Goal: Task Accomplishment & Management: Manage account settings

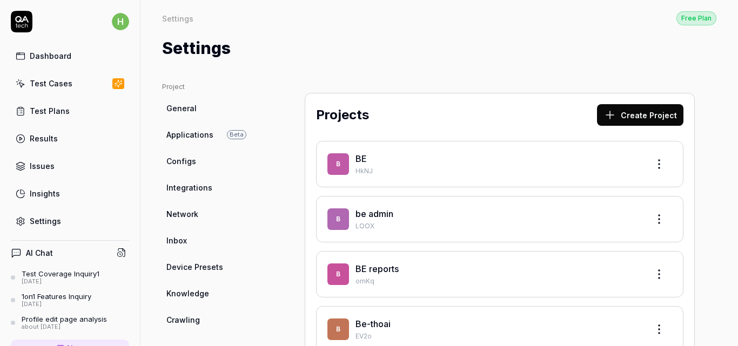
click at [618, 115] on button "Create Project" at bounding box center [640, 115] width 86 height 22
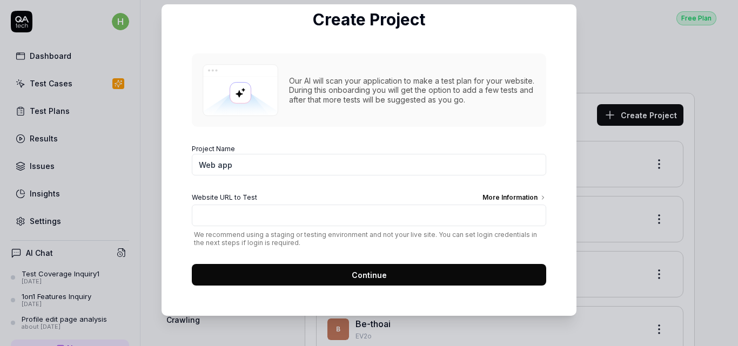
scroll to position [70, 0]
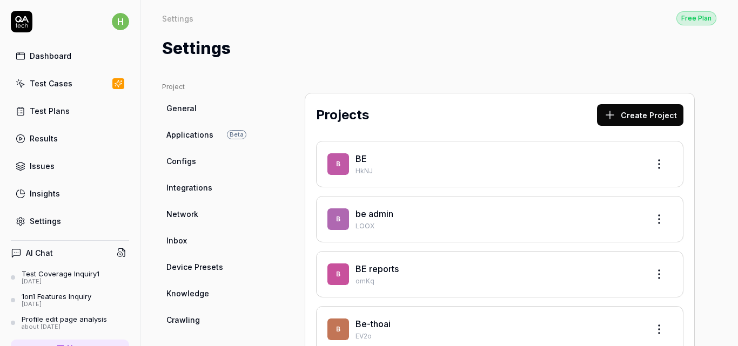
click at [35, 219] on div "Settings" at bounding box center [45, 221] width 31 height 11
click at [56, 224] on div "Settings" at bounding box center [45, 221] width 31 height 11
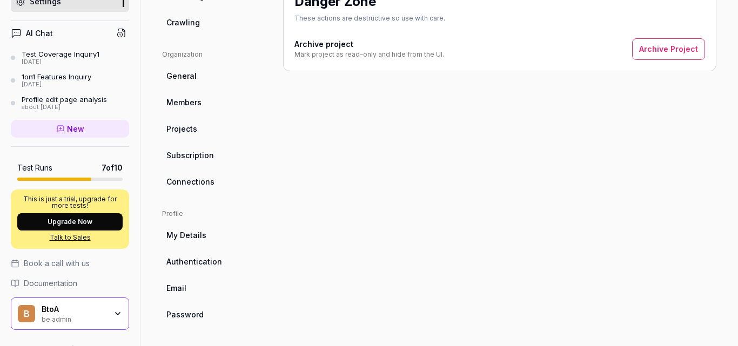
scroll to position [245, 0]
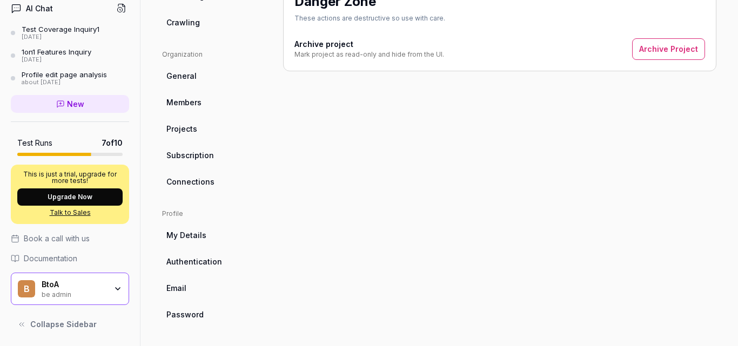
click at [84, 292] on div "be admin" at bounding box center [74, 294] width 65 height 9
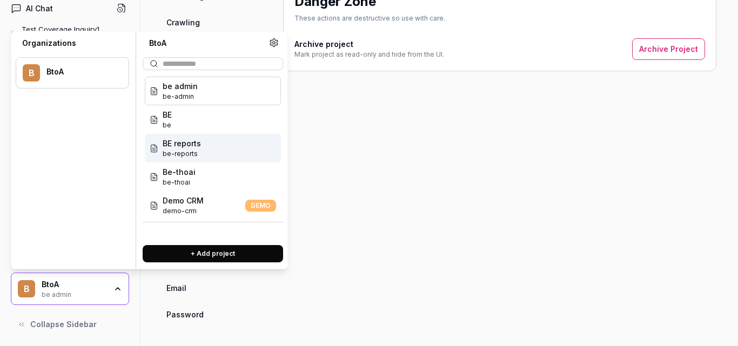
click at [205, 147] on div "BE reports be-reports" at bounding box center [213, 148] width 136 height 29
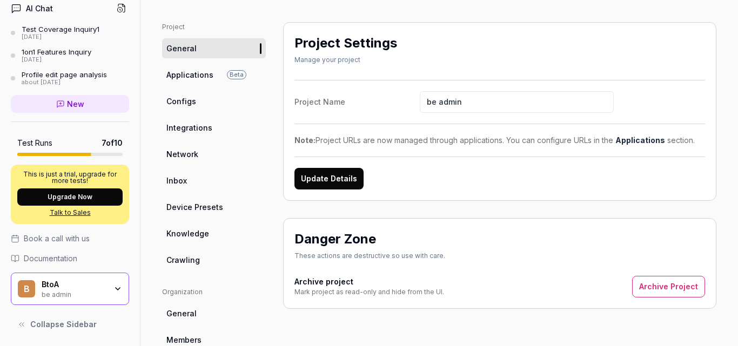
scroll to position [0, 0]
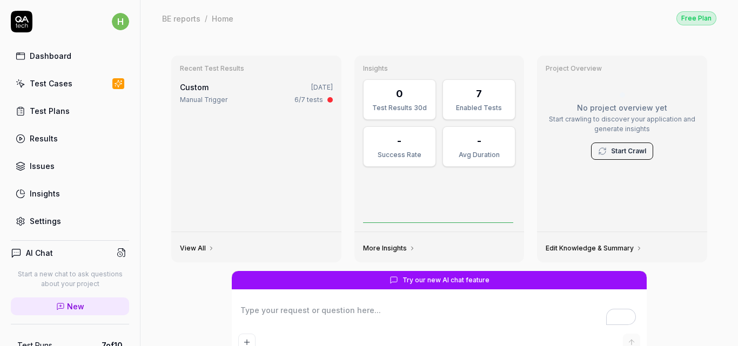
type textarea "*"
click at [50, 224] on div "Settings" at bounding box center [45, 221] width 31 height 11
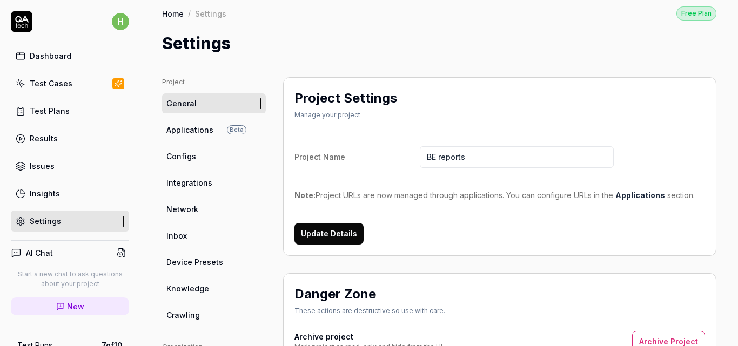
scroll to position [6, 0]
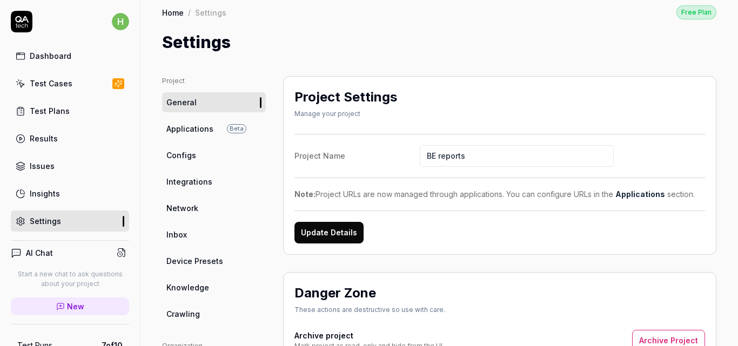
click at [68, 310] on span "New" at bounding box center [75, 306] width 17 height 11
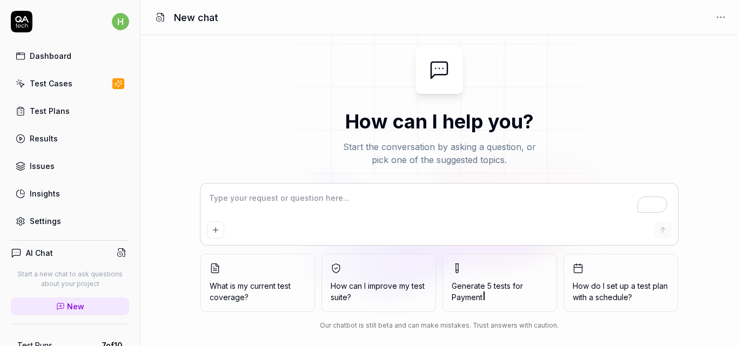
click at [77, 88] on link "Test Cases" at bounding box center [70, 83] width 118 height 21
type textarea "*"
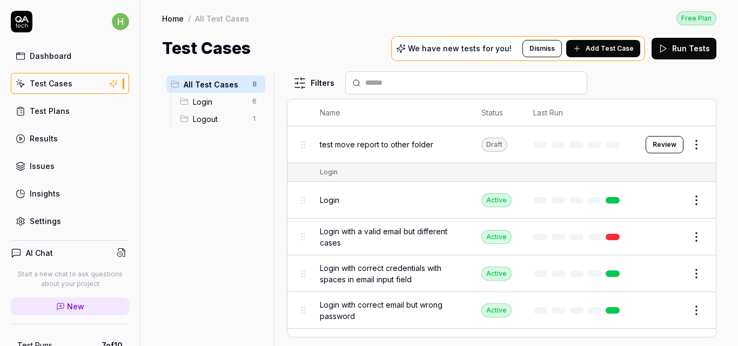
click at [61, 220] on link "Settings" at bounding box center [70, 221] width 118 height 21
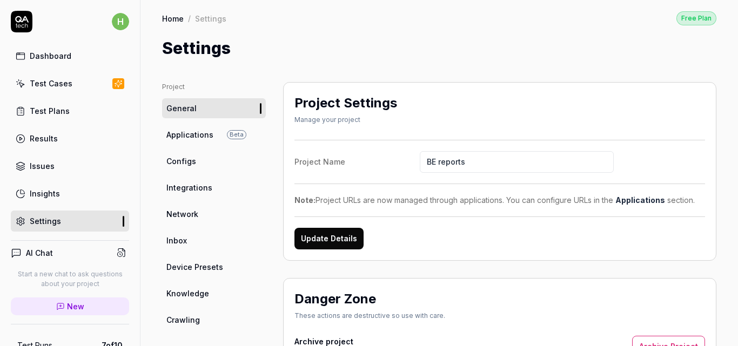
click at [78, 306] on span "New" at bounding box center [75, 306] width 17 height 11
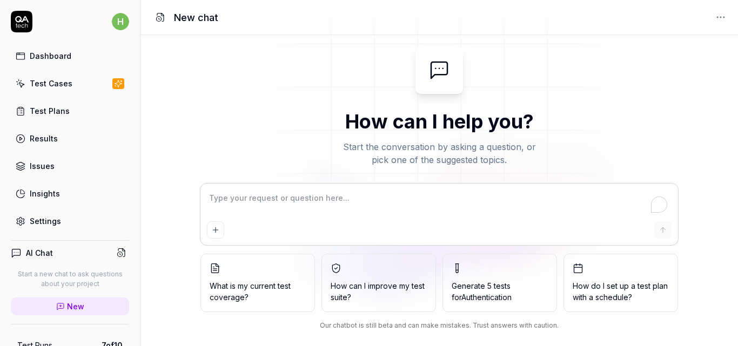
click at [76, 224] on link "Settings" at bounding box center [70, 221] width 118 height 21
type textarea "*"
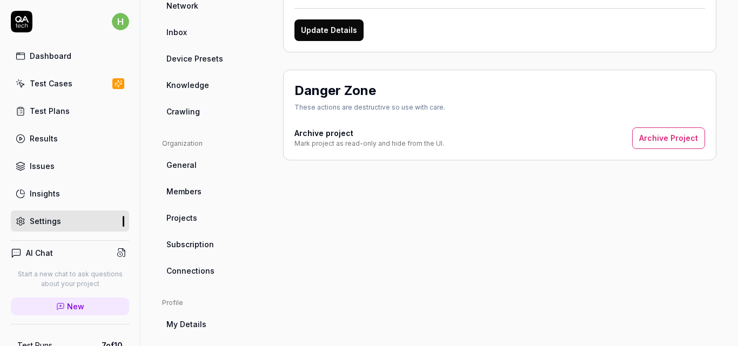
scroll to position [209, 0]
click at [185, 217] on span "Projects" at bounding box center [181, 217] width 31 height 11
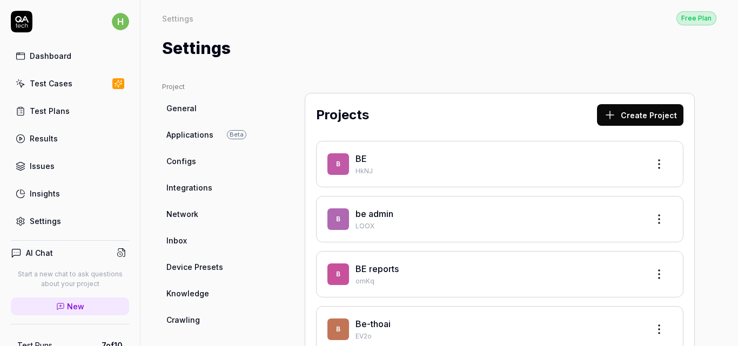
click at [616, 113] on button "Create Project" at bounding box center [640, 115] width 86 height 22
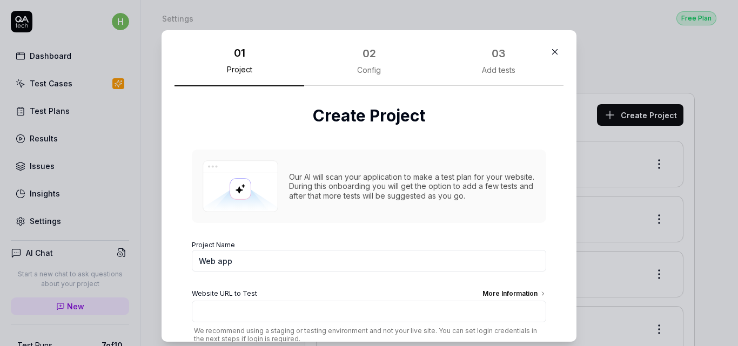
scroll to position [70, 0]
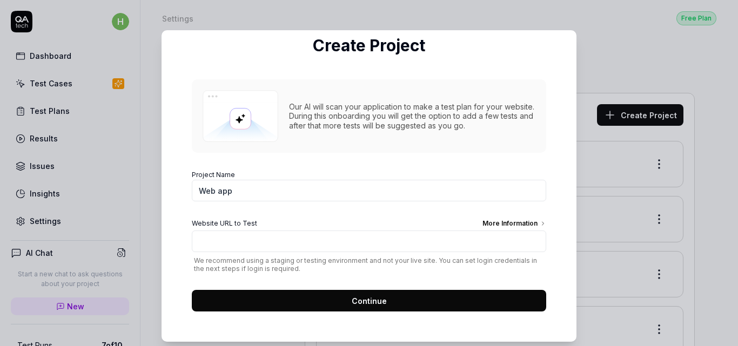
click at [407, 298] on button "Continue" at bounding box center [369, 301] width 354 height 22
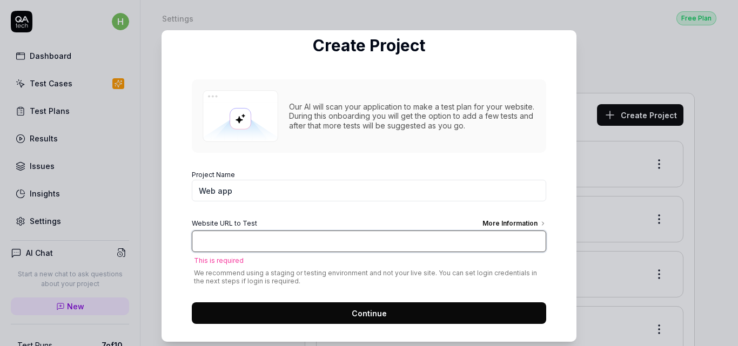
click at [363, 244] on input "Website URL to Test More Information" at bounding box center [369, 242] width 354 height 22
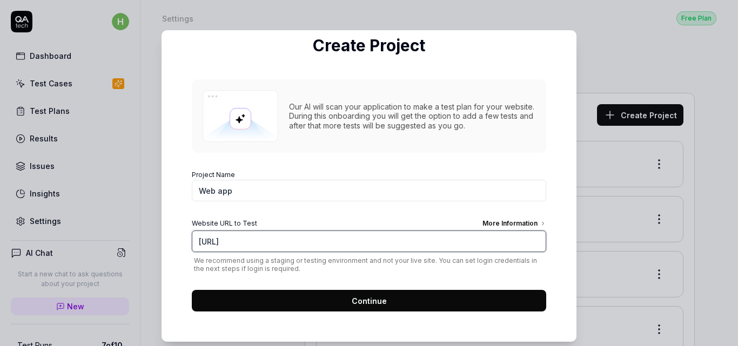
type input "[URL]"
click button "Continue" at bounding box center [369, 301] width 354 height 22
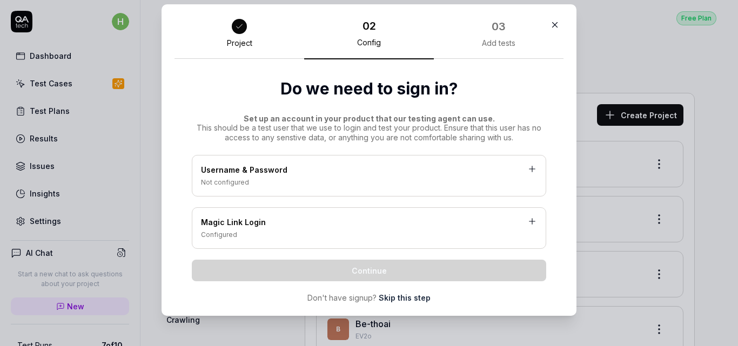
scroll to position [19, 0]
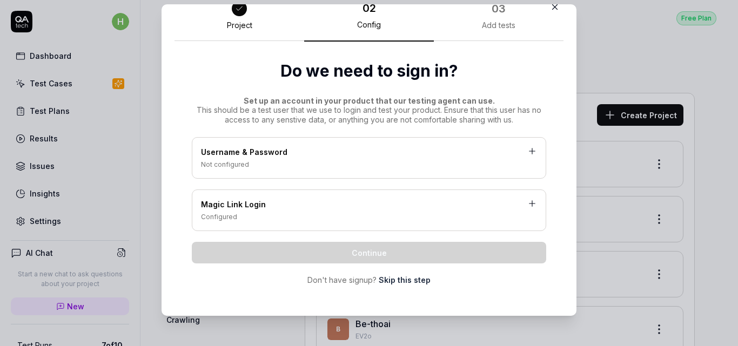
click at [379, 167] on div "Not configured" at bounding box center [369, 165] width 336 height 10
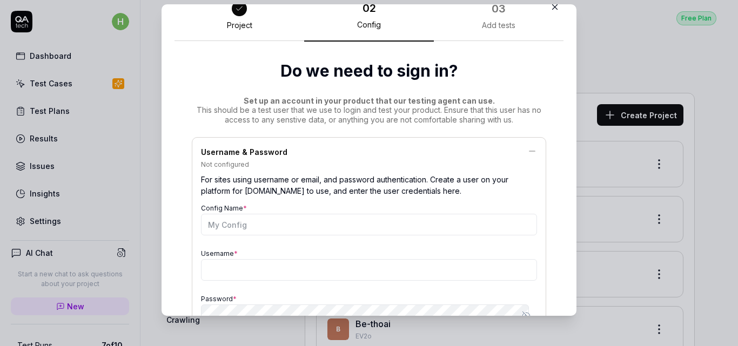
scroll to position [70, 0]
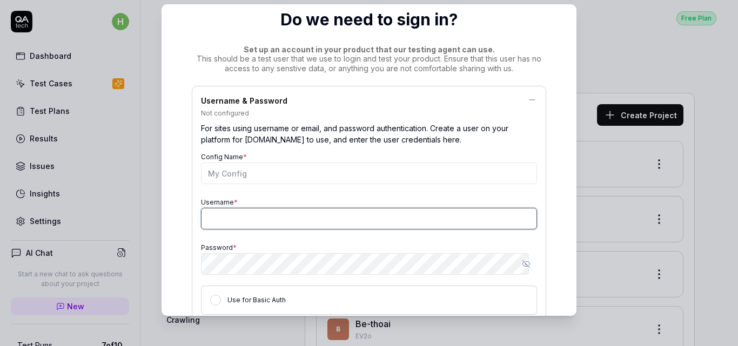
type input "hieu@btoa-company.com"
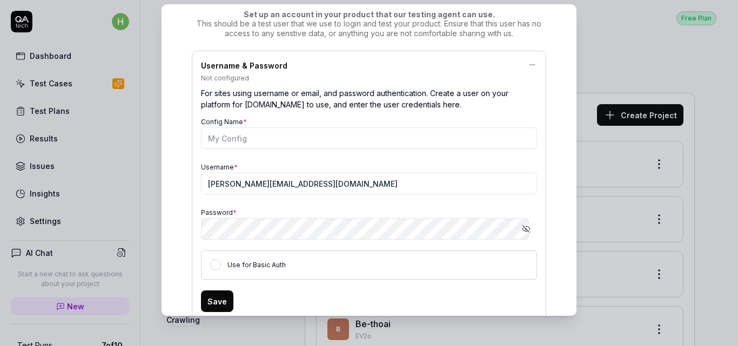
scroll to position [107, 0]
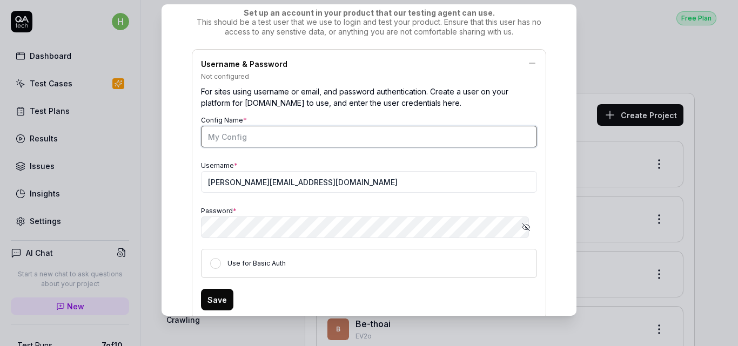
click at [382, 132] on input "Config Name *" at bounding box center [369, 137] width 336 height 22
click at [293, 135] on input "Config Name *" at bounding box center [369, 137] width 336 height 22
type input "test"
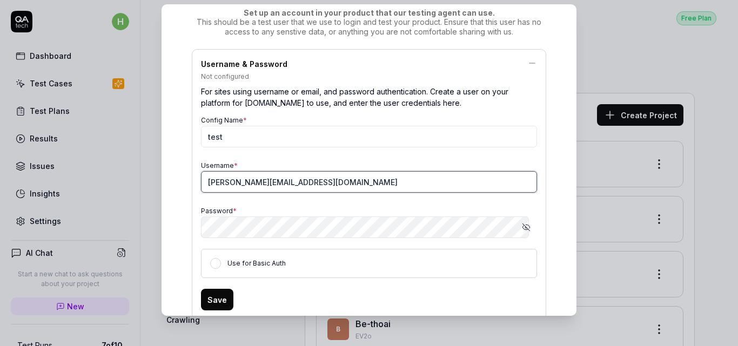
click at [293, 186] on input "hieu@btoa-company.com" at bounding box center [369, 182] width 336 height 22
type input "cham+1@btoa-company.com"
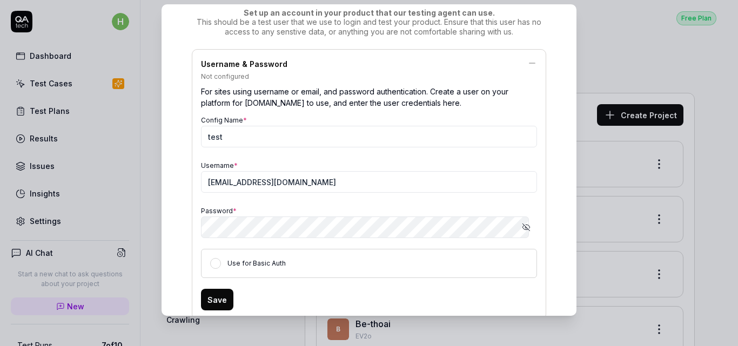
click at [345, 195] on div "Config Name * test Username * cham+1@btoa-company.com Password * Show password …" at bounding box center [369, 195] width 336 height 165
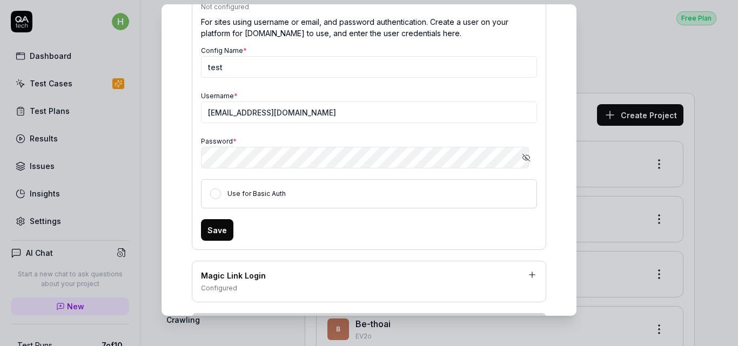
click at [240, 193] on label "Use for Basic Auth" at bounding box center [256, 194] width 58 height 8
click at [221, 193] on button "Use for Basic Auth" at bounding box center [215, 194] width 11 height 11
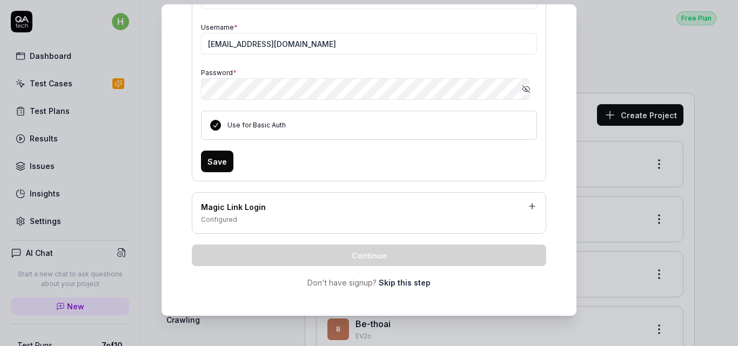
scroll to position [246, 0]
click at [210, 160] on button "Save" at bounding box center [217, 161] width 32 height 22
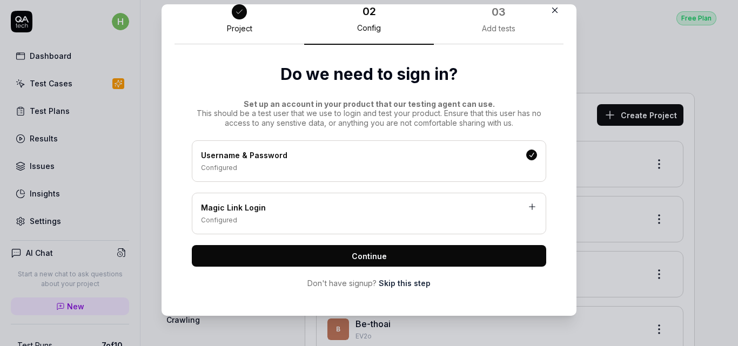
scroll to position [15, 0]
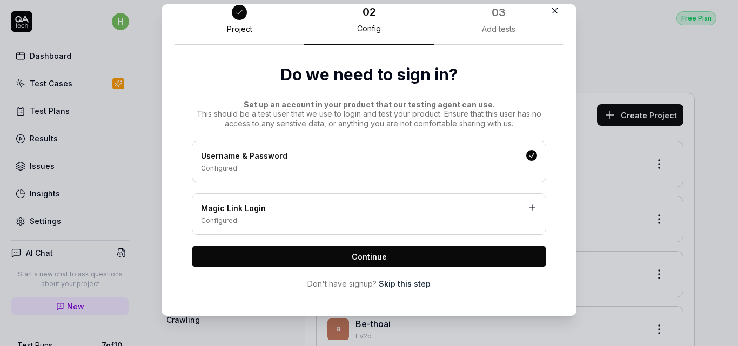
click at [409, 252] on button "Continue" at bounding box center [369, 257] width 354 height 22
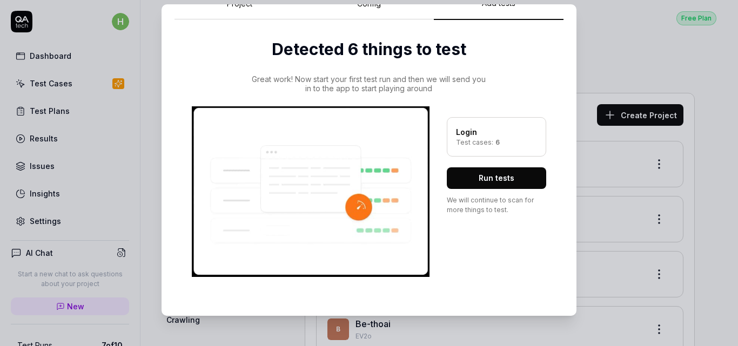
scroll to position [0, 0]
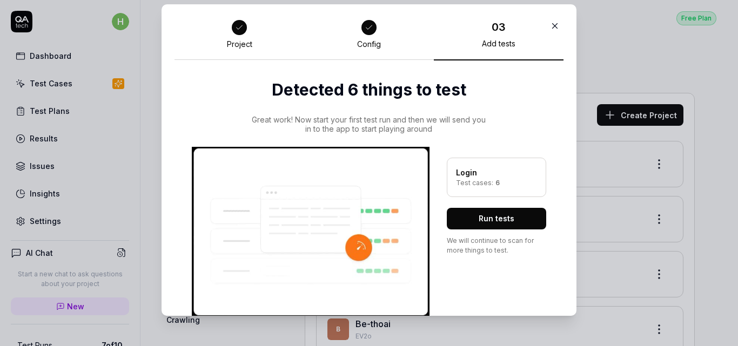
click at [550, 25] on icon "button" at bounding box center [555, 26] width 10 height 10
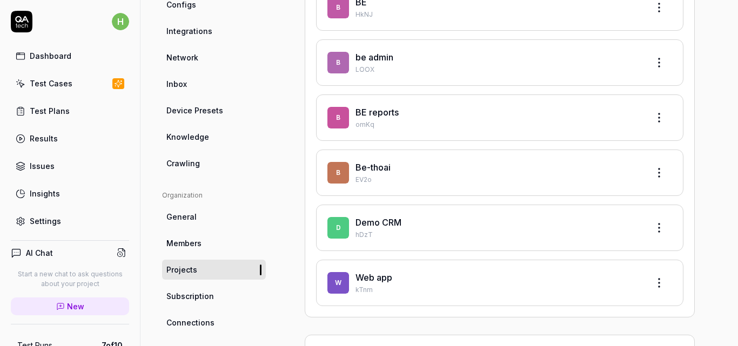
scroll to position [216, 0]
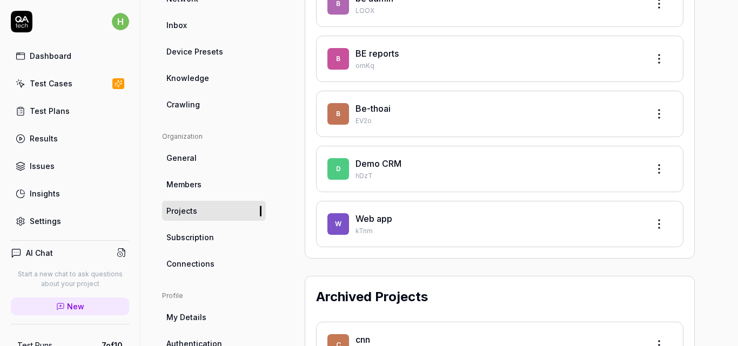
click at [653, 225] on html "h Dashboard Test Cases Test Plans Results Issues Insights Settings AI Chat Star…" at bounding box center [369, 173] width 738 height 346
click at [590, 274] on div "Edit" at bounding box center [610, 274] width 103 height 24
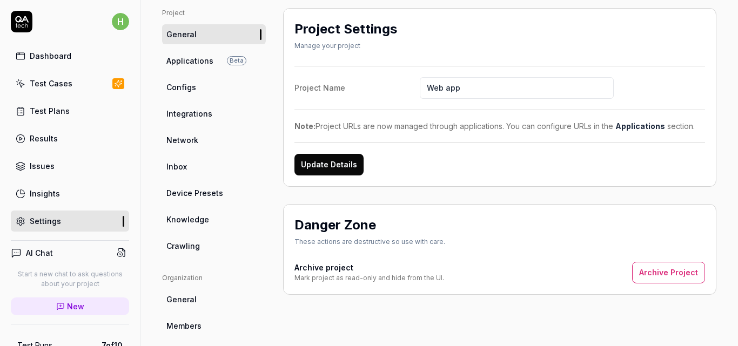
scroll to position [73, 0]
click at [680, 279] on button "Archive Project" at bounding box center [668, 274] width 73 height 22
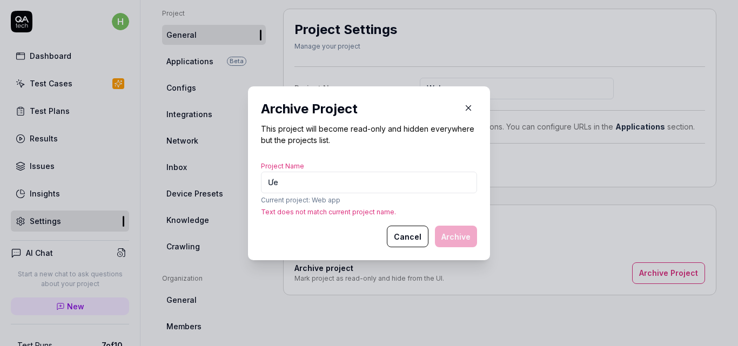
type input "Ư"
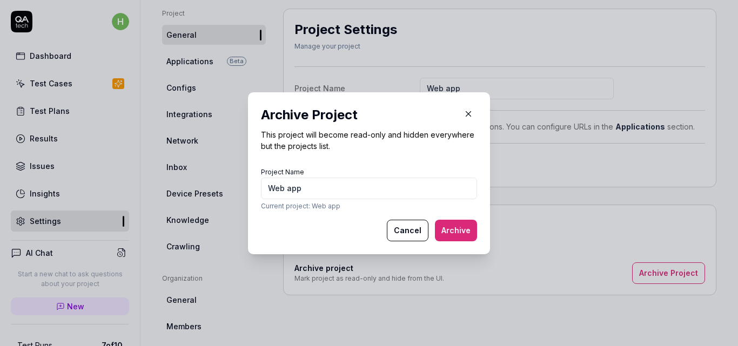
type input "Web app"
click at [435, 220] on button "Archive" at bounding box center [456, 231] width 42 height 22
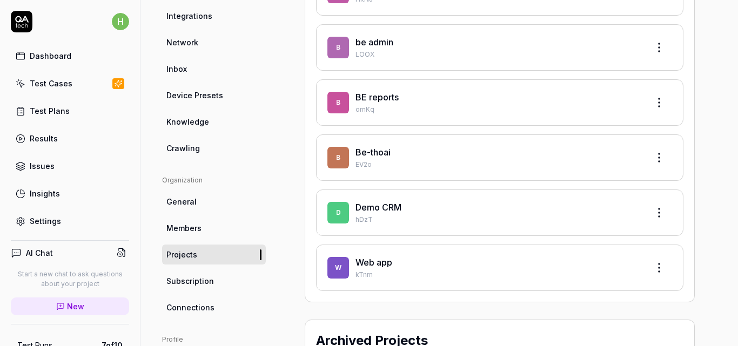
scroll to position [172, 0]
drag, startPoint x: 613, startPoint y: 265, endPoint x: 692, endPoint y: 259, distance: 79.1
click at [692, 259] on div "Projects Create Project B BE HkNJ b be admin LOOX B BE reports omKq B Be-thoai …" at bounding box center [499, 177] width 433 height 535
click at [648, 264] on html "h Dashboard Test Cases Test Plans Results Issues Insights Settings AI Chat Star…" at bounding box center [369, 173] width 738 height 346
click at [416, 271] on html "h Dashboard Test Cases Test Plans Results Issues Insights Settings AI Chat Star…" at bounding box center [369, 173] width 738 height 346
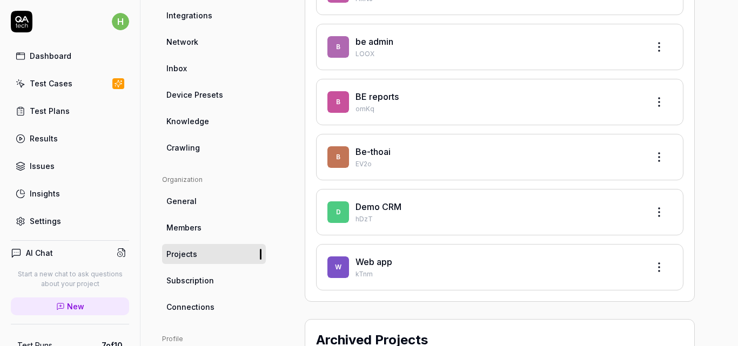
click at [379, 265] on link "Web app" at bounding box center [373, 262] width 37 height 11
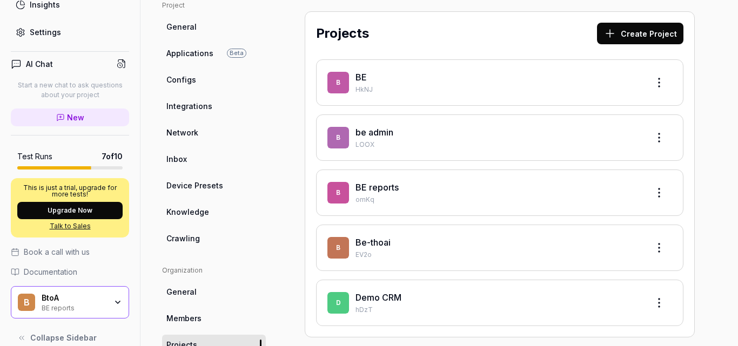
scroll to position [203, 0]
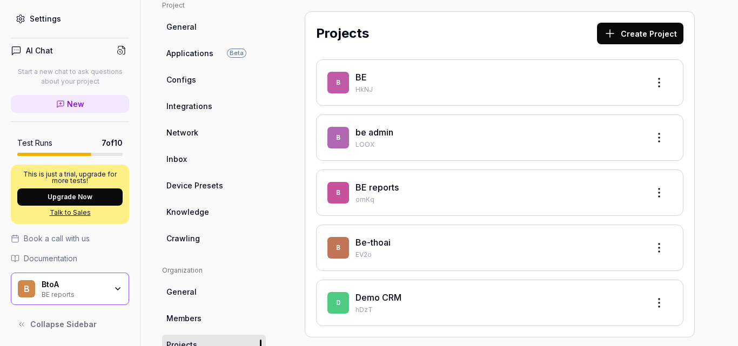
click at [90, 290] on div "BE reports" at bounding box center [74, 294] width 65 height 9
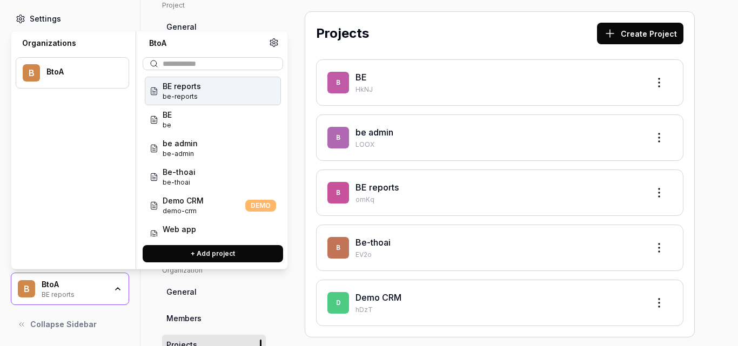
click at [275, 45] on icon at bounding box center [274, 43] width 8 height 8
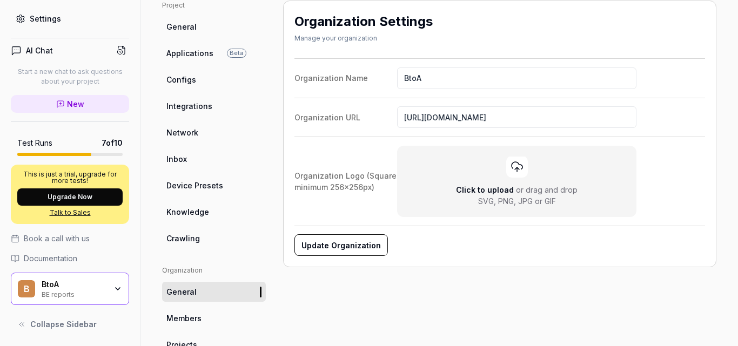
click at [84, 284] on div "BtoA" at bounding box center [74, 285] width 65 height 10
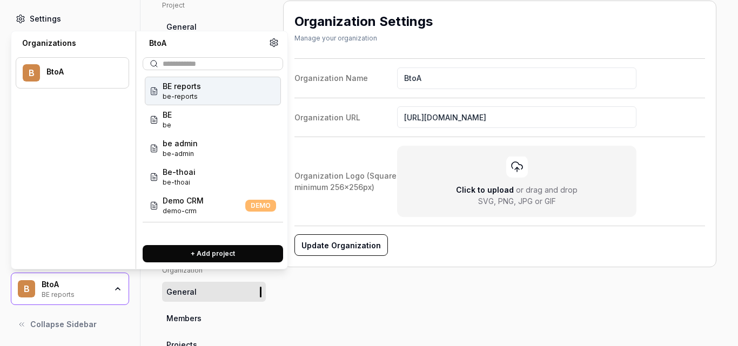
click at [87, 72] on div "BtoA" at bounding box center [80, 72] width 68 height 10
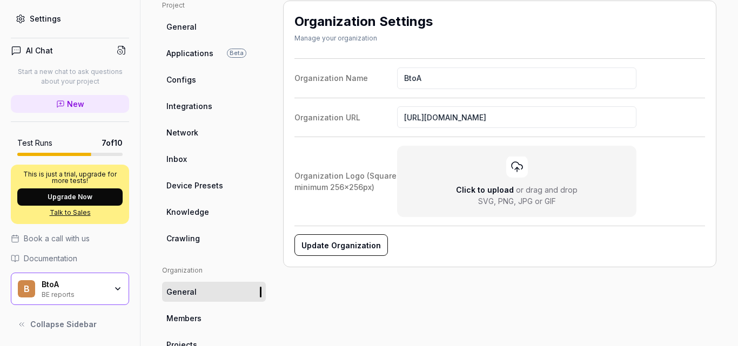
click at [23, 16] on icon at bounding box center [21, 19] width 10 height 10
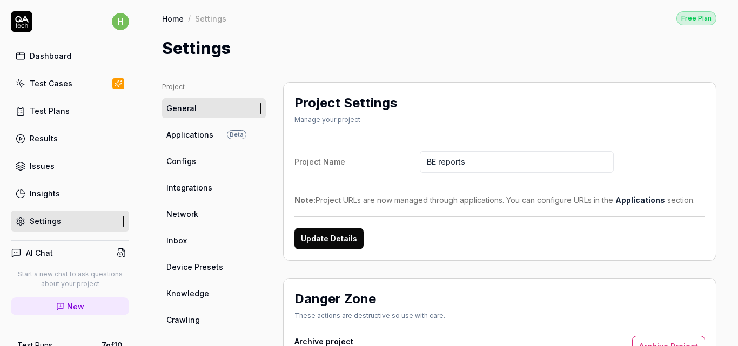
click at [26, 24] on icon at bounding box center [22, 22] width 22 height 22
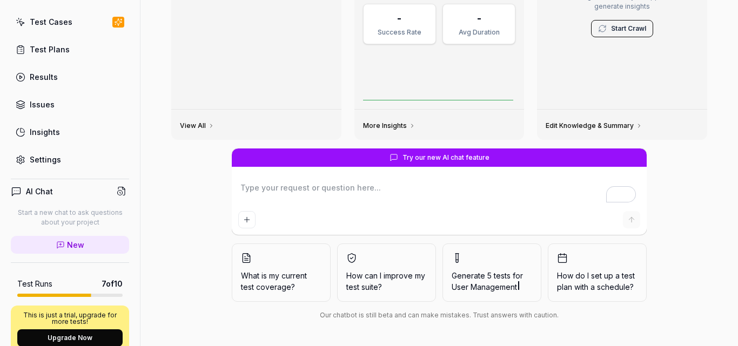
scroll to position [203, 0]
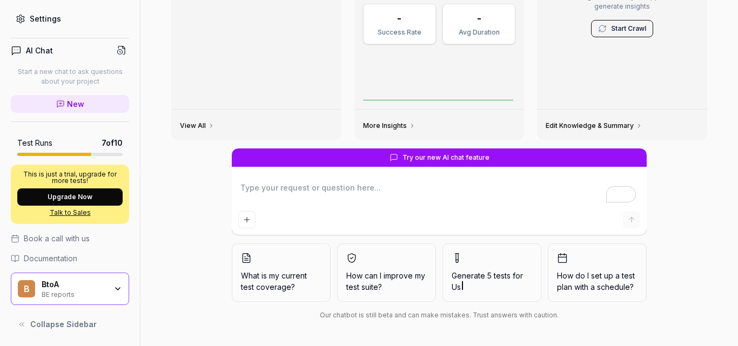
click at [37, 324] on span "Collapse Sidebar" at bounding box center [63, 324] width 66 height 11
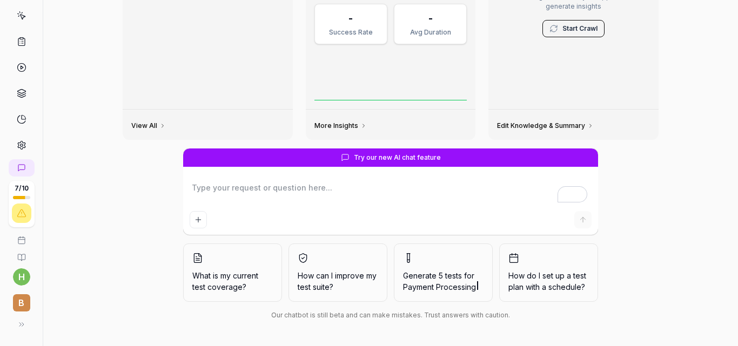
click at [24, 323] on button at bounding box center [22, 325] width 22 height 22
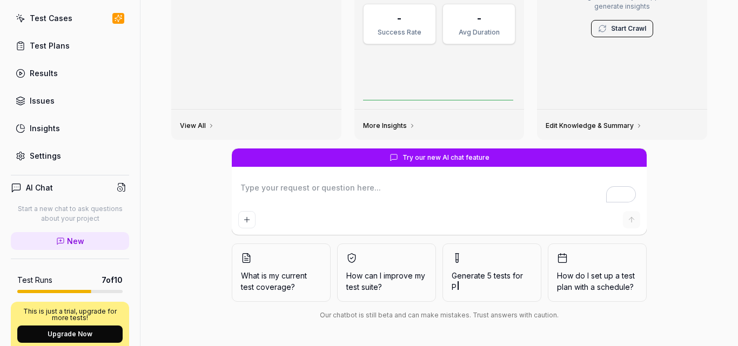
type textarea "*"
click at [71, 238] on span "New" at bounding box center [75, 241] width 17 height 11
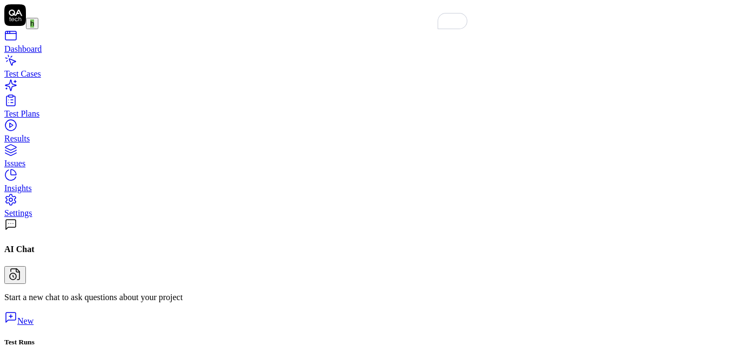
type textarea "*"
click at [42, 218] on div "Settings" at bounding box center [368, 214] width 729 height 10
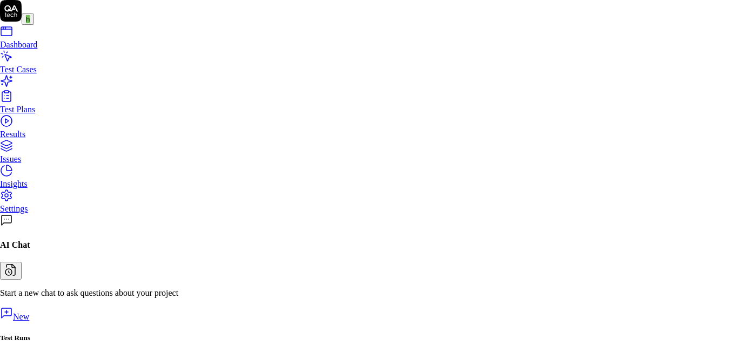
type input "B"
type input "Test"
type input "t"
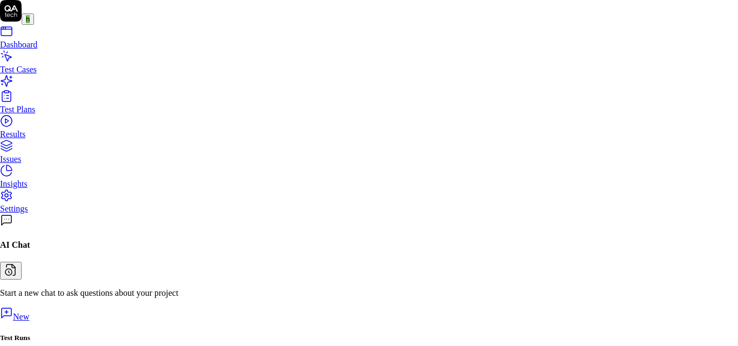
scroll to position [70, 0]
type input "https://testp.betterengage.ai/reports"
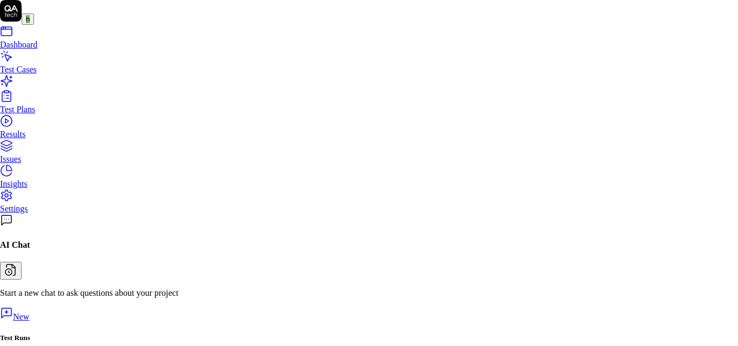
scroll to position [70, 0]
type input "hieu@btoa-company.com"
type input "test"
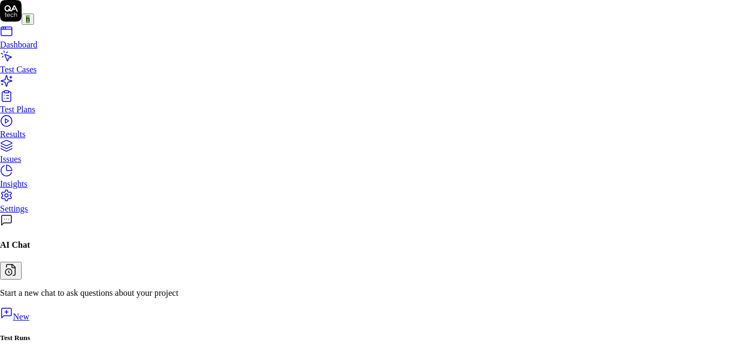
type input "cham+2@btoa-company.com"
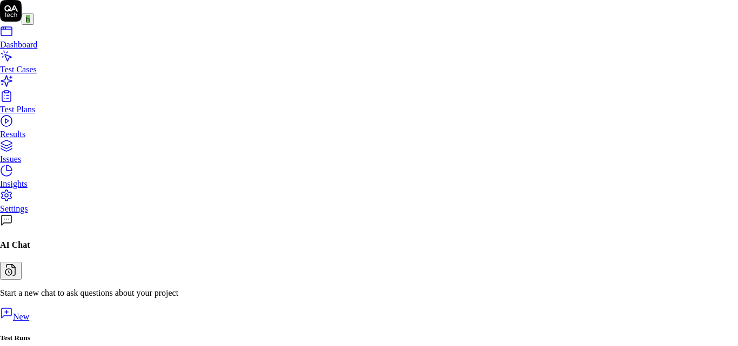
scroll to position [0, 0]
drag, startPoint x: 515, startPoint y: 197, endPoint x: 513, endPoint y: 180, distance: 16.4
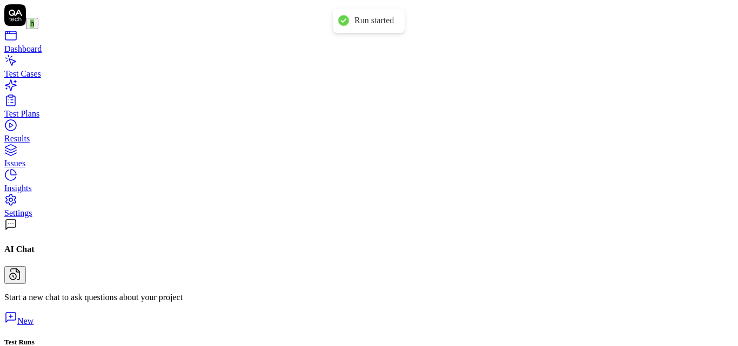
scroll to position [150, 0]
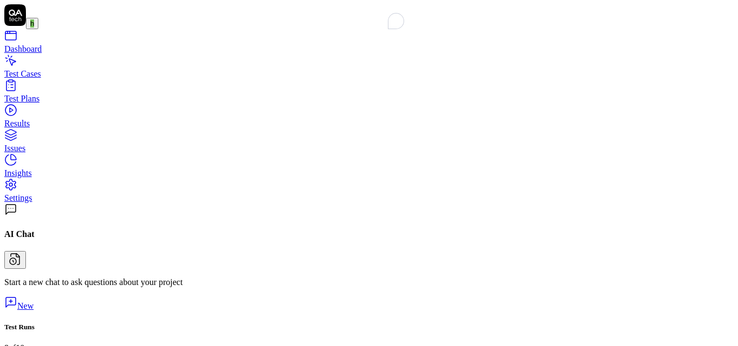
click at [71, 79] on link "Test Cases" at bounding box center [368, 68] width 729 height 19
click at [65, 203] on link "Settings" at bounding box center [368, 193] width 729 height 19
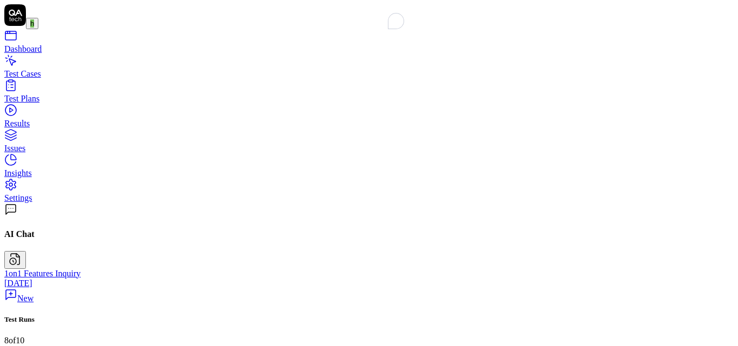
scroll to position [168, 0]
click at [64, 104] on div "Test Plans" at bounding box center [368, 99] width 729 height 10
click at [78, 79] on link "Test Cases" at bounding box center [368, 68] width 729 height 19
click at [71, 203] on link "Settings" at bounding box center [368, 193] width 729 height 19
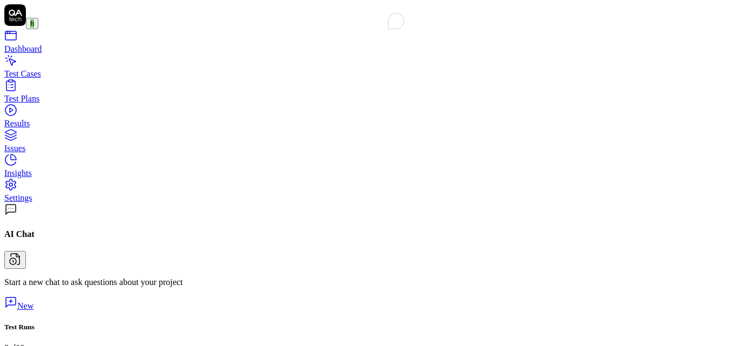
scroll to position [65, 0]
type textarea "*"
click at [67, 79] on div "Test Cases" at bounding box center [368, 74] width 729 height 10
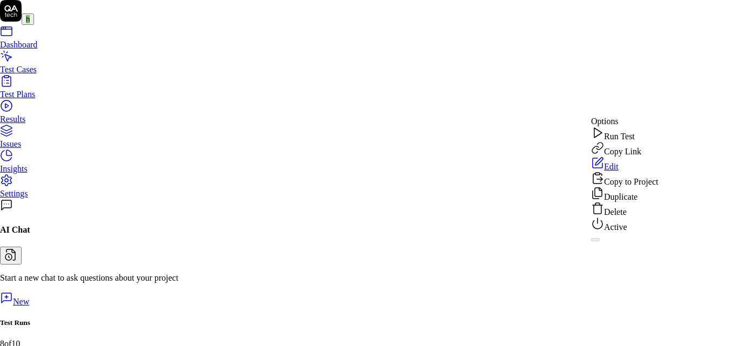
click at [646, 217] on div "Delete" at bounding box center [624, 209] width 67 height 15
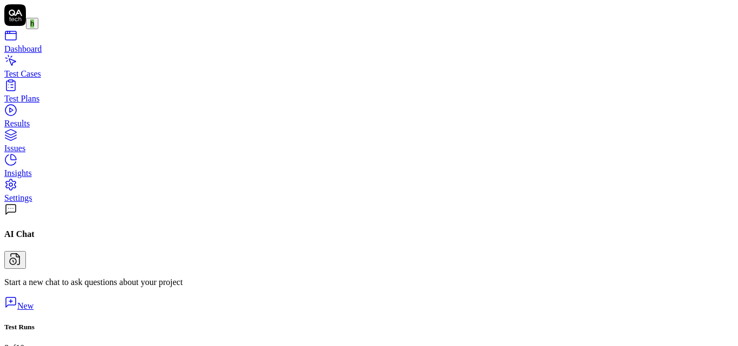
scroll to position [0, 0]
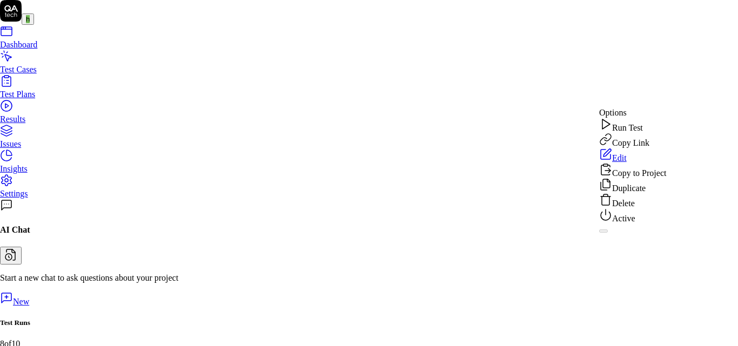
click at [649, 209] on div "Delete" at bounding box center [632, 200] width 67 height 15
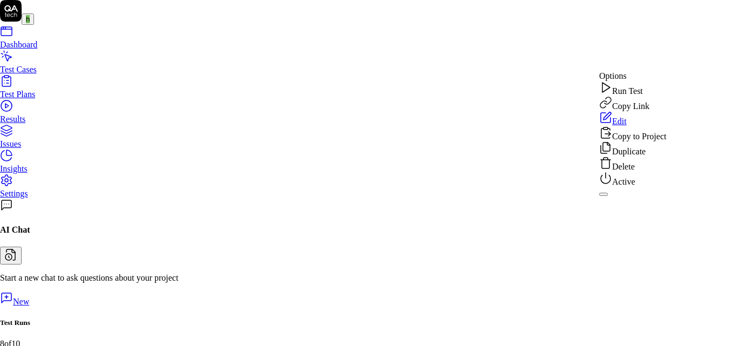
click at [657, 172] on div "Delete" at bounding box center [632, 164] width 67 height 15
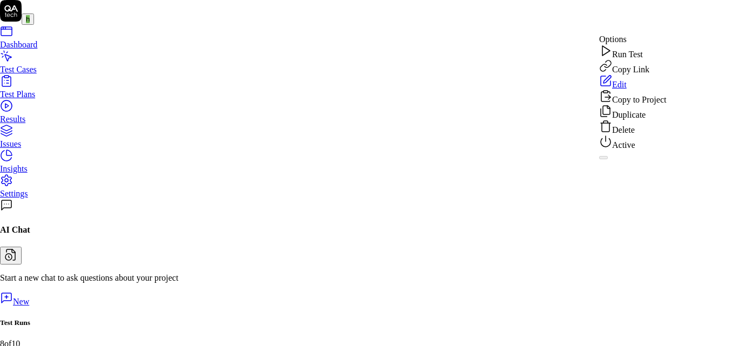
click at [650, 135] on div "Delete" at bounding box center [632, 127] width 67 height 15
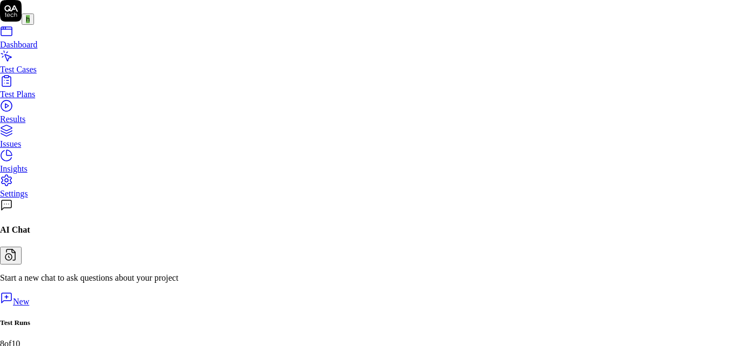
drag, startPoint x: 447, startPoint y: 213, endPoint x: 450, endPoint y: 224, distance: 11.7
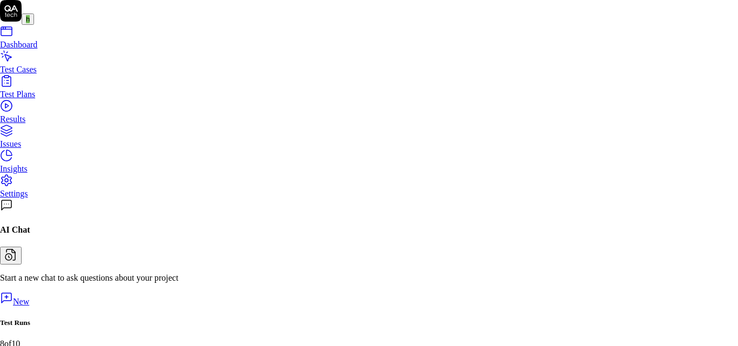
scroll to position [28, 0]
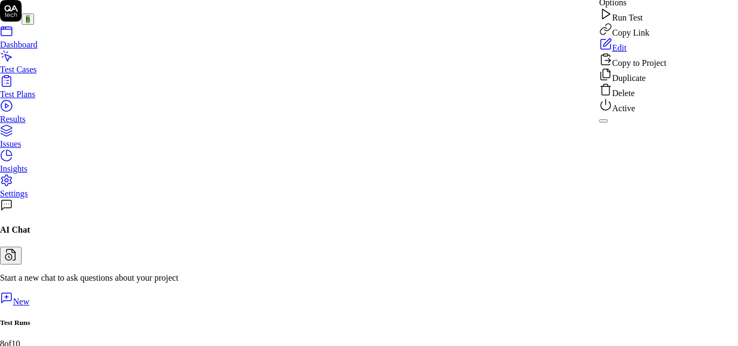
click at [639, 98] on div "Delete" at bounding box center [632, 90] width 67 height 15
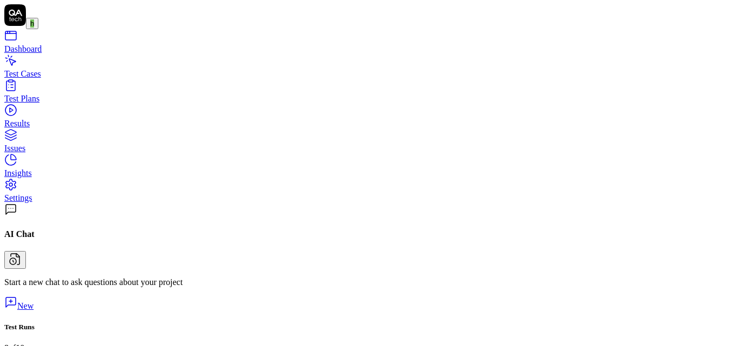
click at [64, 203] on link "Settings" at bounding box center [368, 193] width 729 height 19
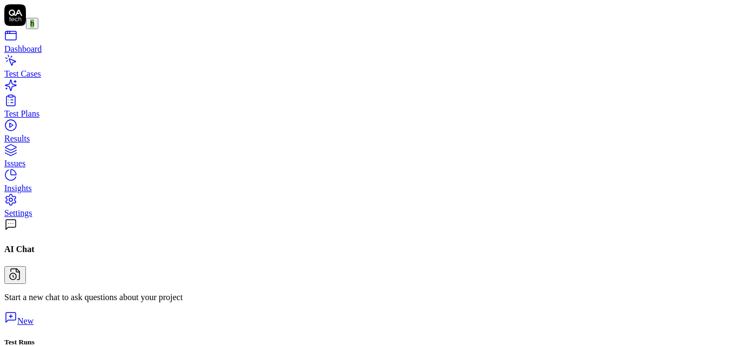
scroll to position [76, 0]
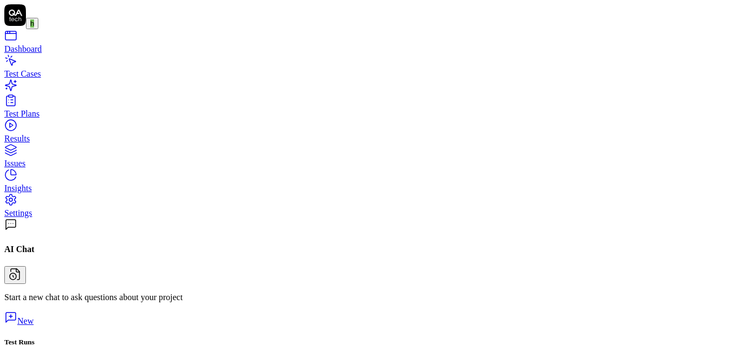
click at [50, 79] on div "Test Cases" at bounding box center [368, 74] width 729 height 10
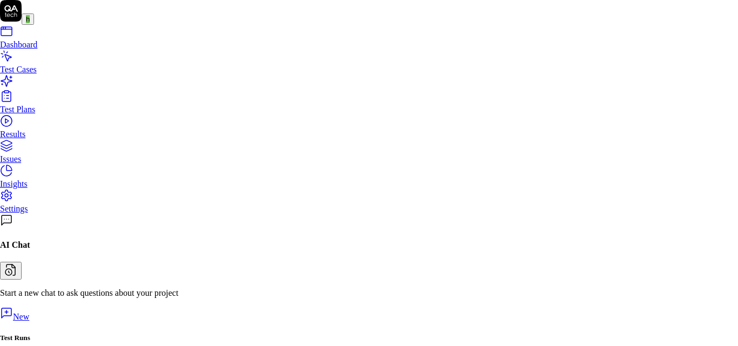
scroll to position [73, 0]
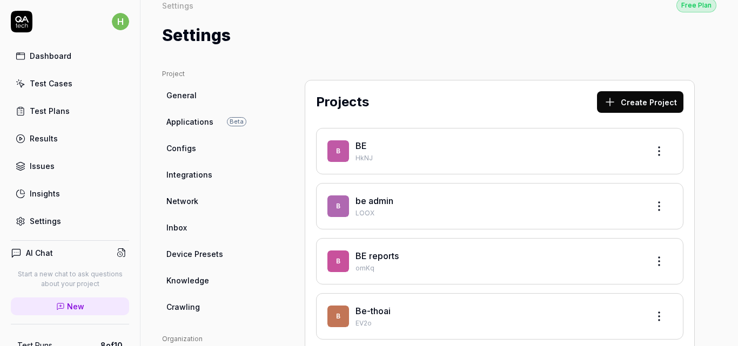
scroll to position [27, 0]
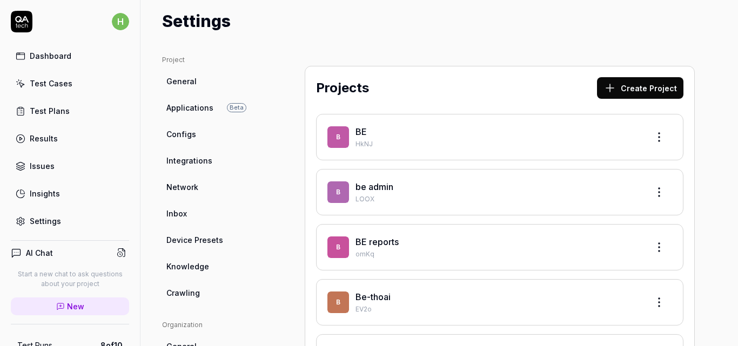
click at [361, 131] on link "BE" at bounding box center [360, 131] width 11 height 11
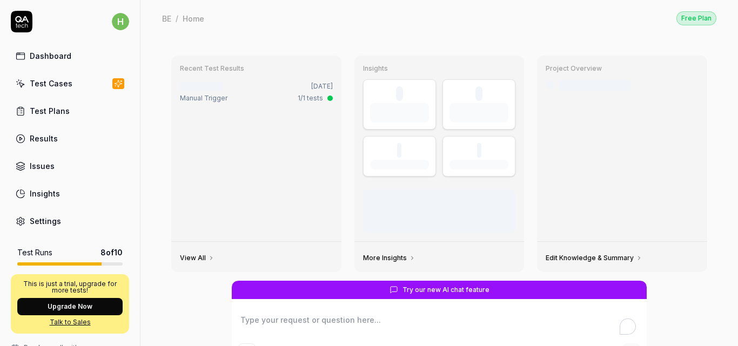
click at [61, 223] on link "Settings" at bounding box center [70, 221] width 118 height 21
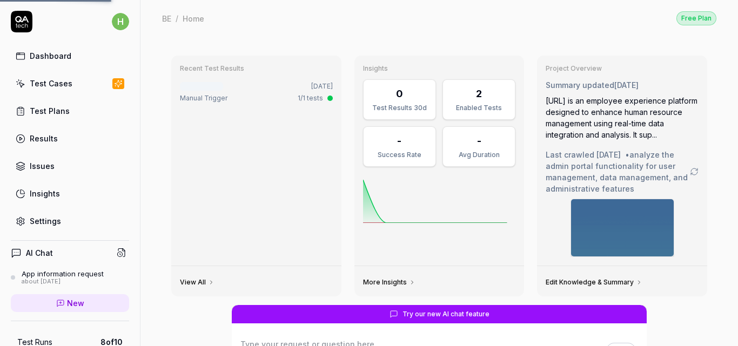
click at [69, 223] on link "Settings" at bounding box center [70, 221] width 118 height 21
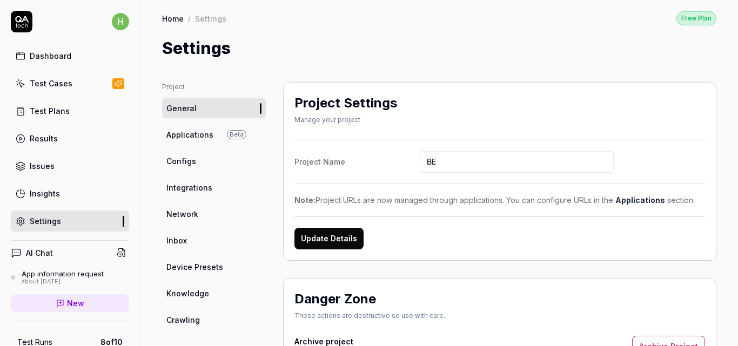
click at [217, 159] on link "Configs" at bounding box center [214, 161] width 104 height 20
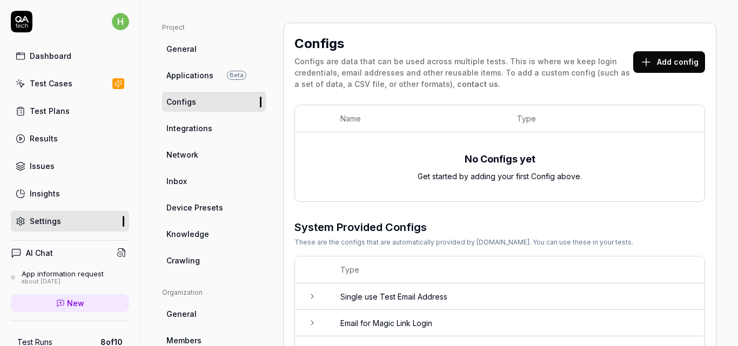
scroll to position [60, 0]
click at [206, 124] on span "Integrations" at bounding box center [189, 127] width 46 height 11
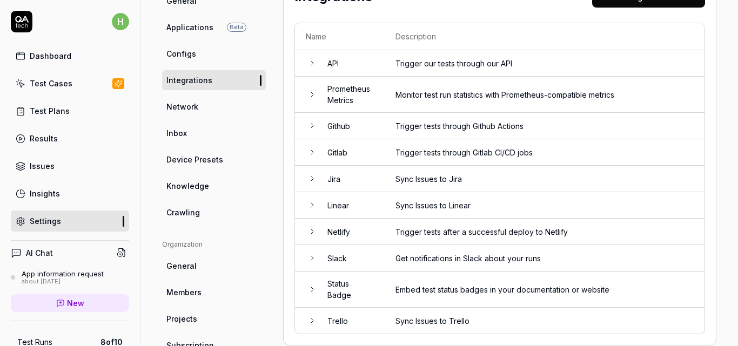
scroll to position [109, 0]
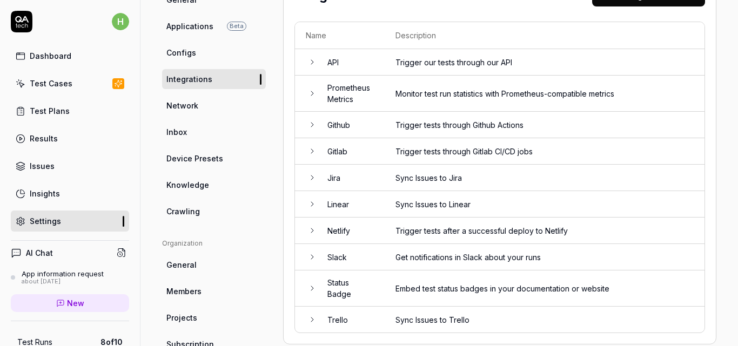
click at [186, 317] on span "Projects" at bounding box center [181, 317] width 31 height 11
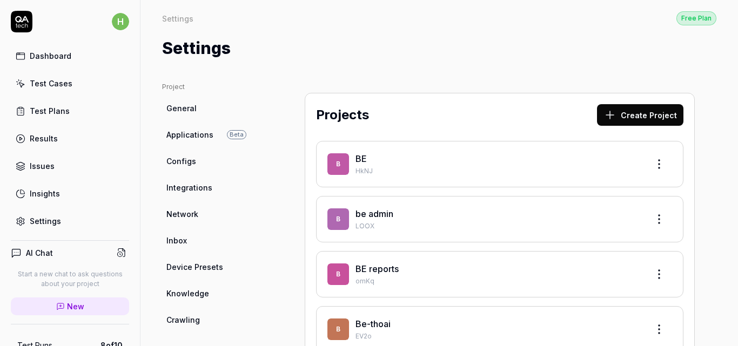
click at [380, 270] on link "BE reports" at bounding box center [376, 269] width 43 height 11
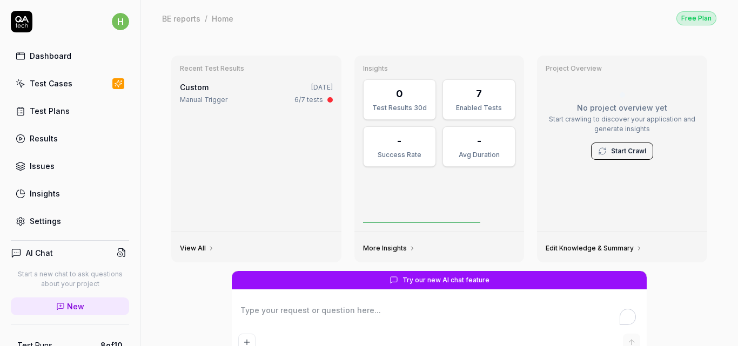
type textarea "*"
click at [62, 220] on link "Settings" at bounding box center [70, 221] width 118 height 21
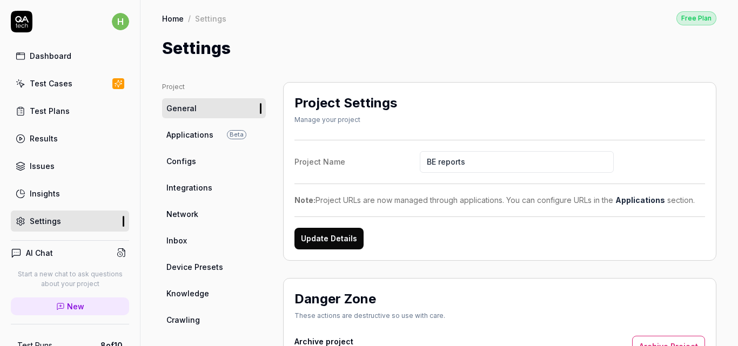
click at [192, 160] on span "Configs" at bounding box center [181, 161] width 30 height 11
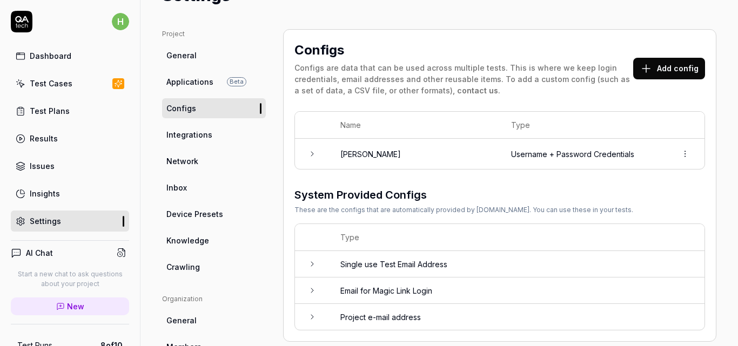
scroll to position [53, 0]
click at [312, 154] on icon at bounding box center [312, 153] width 9 height 9
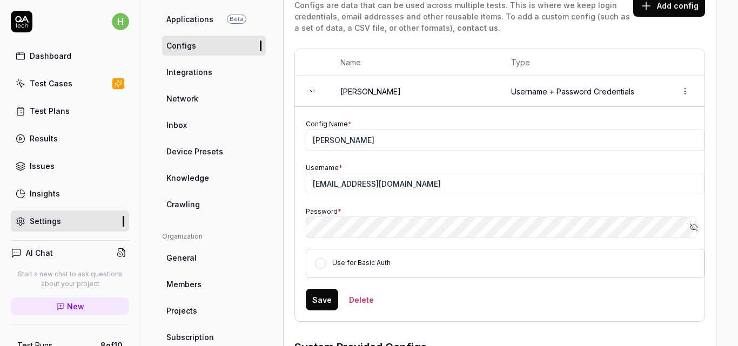
scroll to position [116, 0]
click at [693, 227] on icon "button" at bounding box center [694, 227] width 2 height 2
click at [693, 227] on circle "button" at bounding box center [694, 227] width 2 height 2
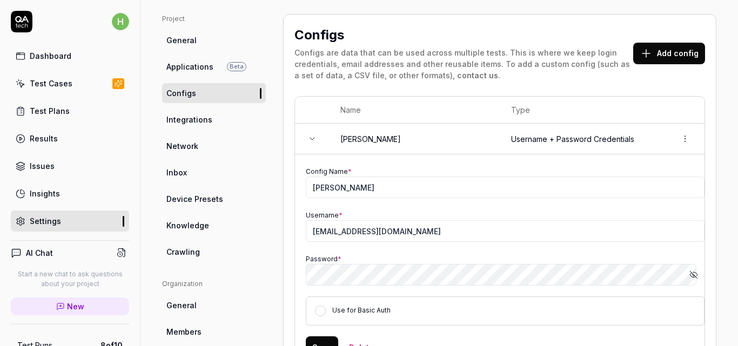
scroll to position [69, 0]
click at [65, 114] on div "Test Plans" at bounding box center [50, 110] width 40 height 11
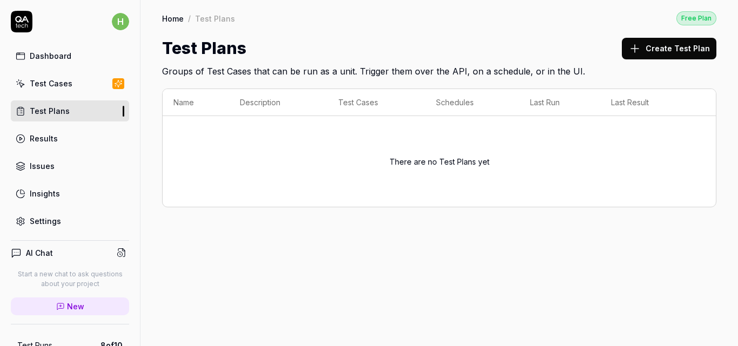
click at [71, 84] on link "Test Cases" at bounding box center [70, 83] width 118 height 21
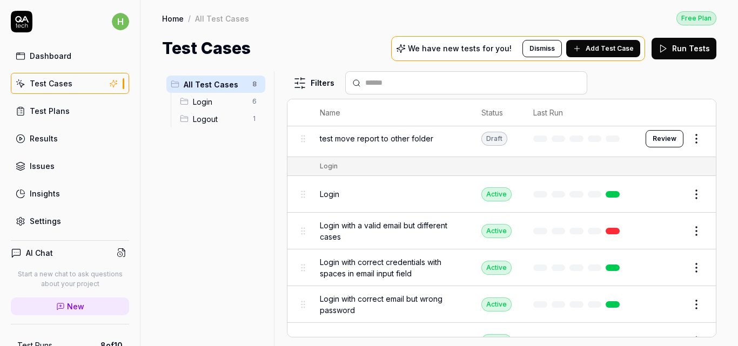
scroll to position [120, 0]
